Goal: Find specific page/section: Find specific page/section

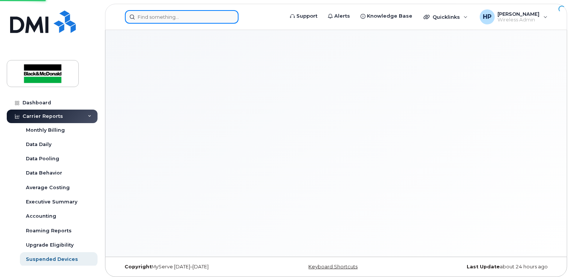
click at [174, 13] on input at bounding box center [182, 17] width 114 height 14
click at [161, 23] on input at bounding box center [182, 17] width 114 height 14
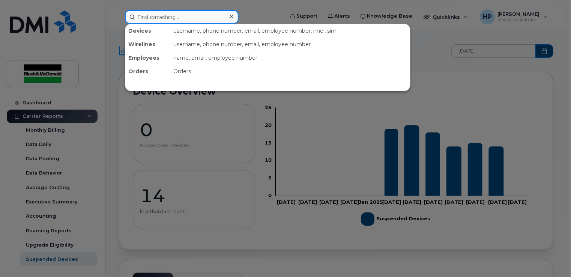
paste input "6475185846"
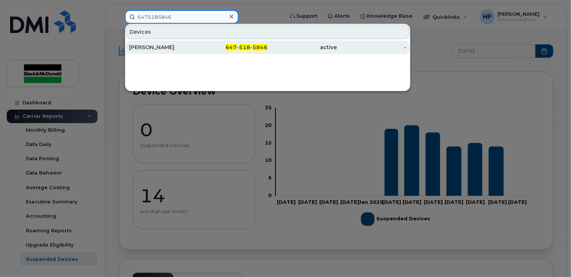
type input "6475185846"
click at [180, 47] on div "[PERSON_NAME]" at bounding box center [163, 48] width 69 height 8
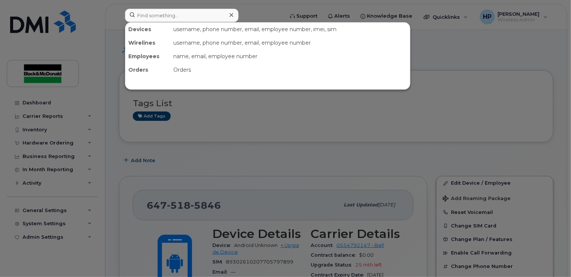
click at [214, 147] on div at bounding box center [285, 138] width 571 height 277
